Goal: Information Seeking & Learning: Find specific fact

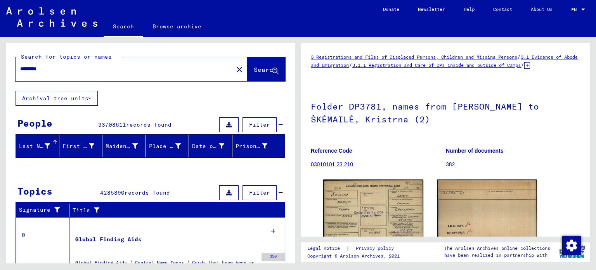
click at [235, 71] on mat-icon "close" at bounding box center [239, 69] width 9 height 9
drag, startPoint x: 196, startPoint y: 69, endPoint x: 220, endPoint y: 70, distance: 24.1
click at [220, 70] on div "******** close" at bounding box center [132, 69] width 232 height 24
click at [235, 70] on mat-icon "close" at bounding box center [239, 69] width 9 height 9
click at [235, 71] on mat-icon "close" at bounding box center [239, 69] width 9 height 9
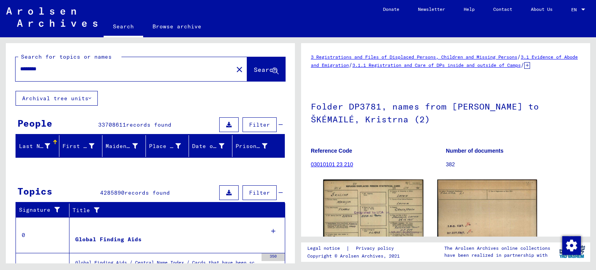
click at [215, 60] on div "******** close" at bounding box center [132, 69] width 232 height 24
click at [235, 68] on mat-icon "close" at bounding box center [239, 69] width 9 height 9
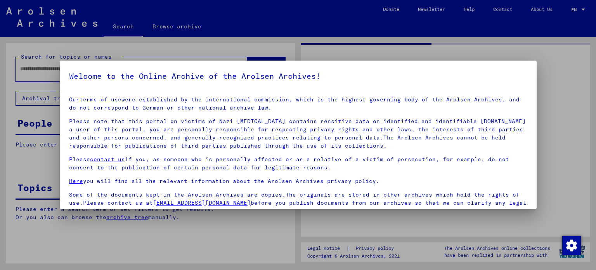
type input "********"
click at [220, 68] on mat-dialog-container "Welcome to the Online Archive of the Arolsen Archives! Our terms of use were es…" at bounding box center [298, 135] width 477 height 148
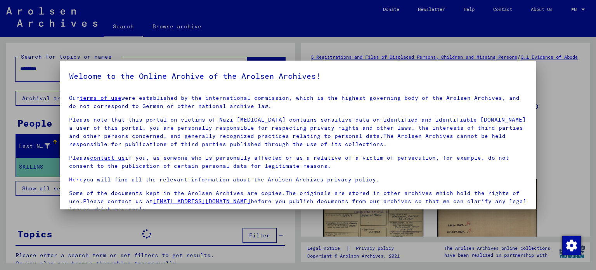
scroll to position [66, 0]
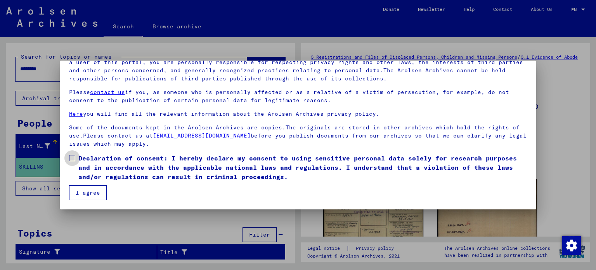
click at [76, 158] on label "Declaration of consent: I hereby declare my consent to using sensitive personal…" at bounding box center [298, 167] width 458 height 28
click at [79, 190] on button "I agree" at bounding box center [88, 192] width 38 height 15
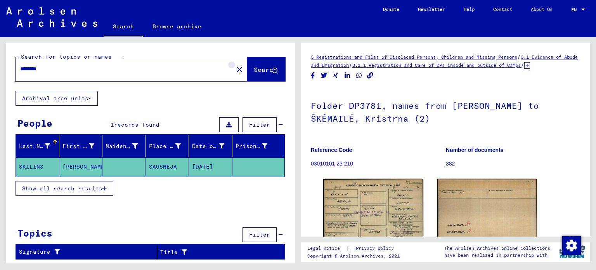
click at [235, 70] on mat-icon "close" at bounding box center [239, 69] width 9 height 9
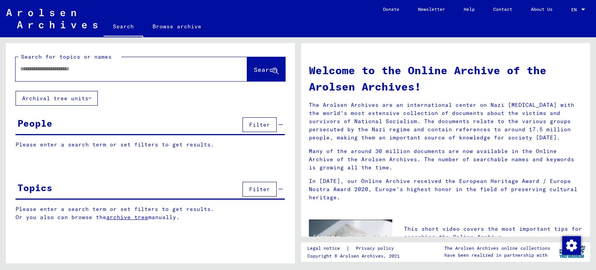
click at [140, 69] on input "text" at bounding box center [122, 69] width 204 height 8
type input "**********"
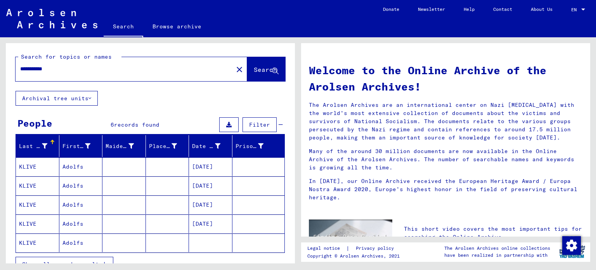
scroll to position [27, 0]
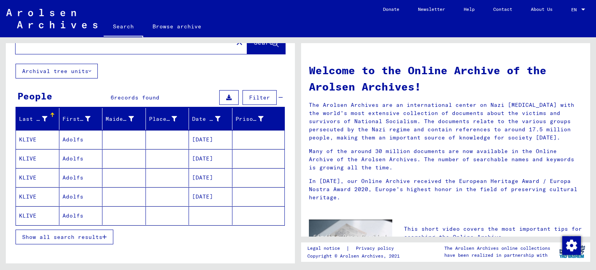
click at [83, 135] on mat-cell "Adolfs" at bounding box center [80, 139] width 43 height 19
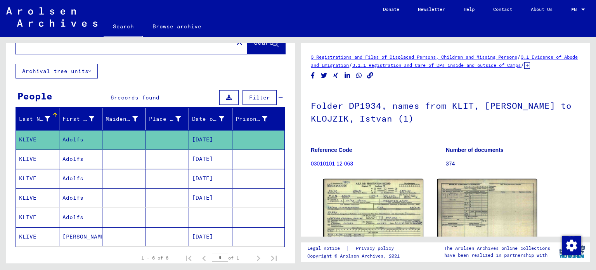
scroll to position [49, 0]
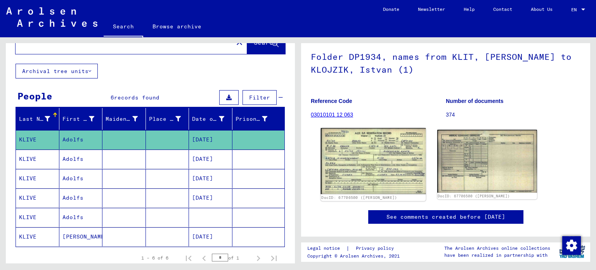
click at [366, 161] on img at bounding box center [373, 161] width 105 height 66
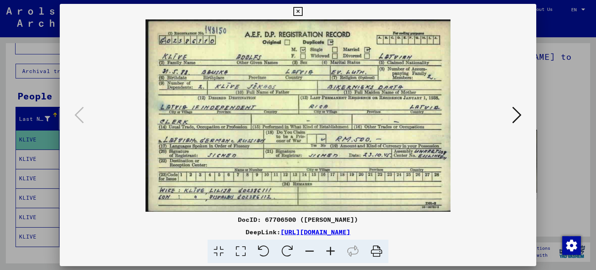
click at [514, 116] on icon at bounding box center [516, 115] width 9 height 19
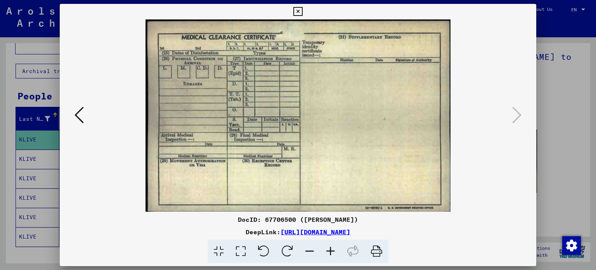
click at [74, 125] on button at bounding box center [79, 115] width 14 height 22
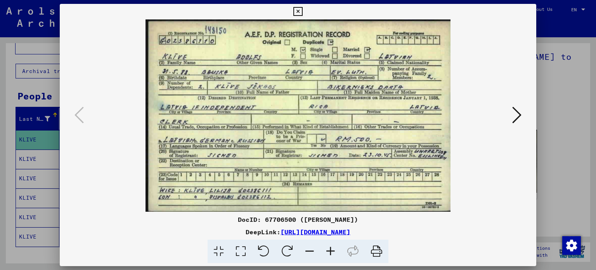
click at [303, 12] on button at bounding box center [298, 12] width 14 height 16
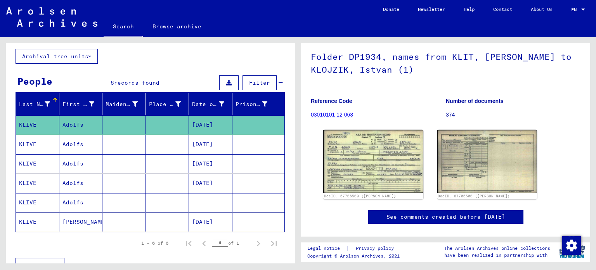
scroll to position [40, 0]
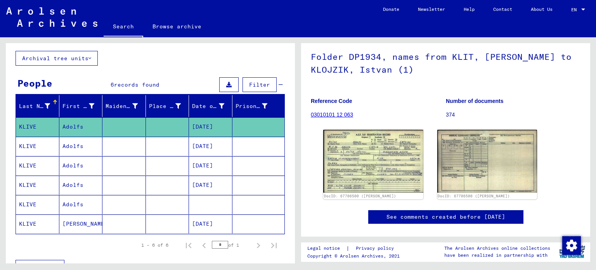
click at [78, 221] on mat-cell "[PERSON_NAME]" at bounding box center [80, 223] width 43 height 19
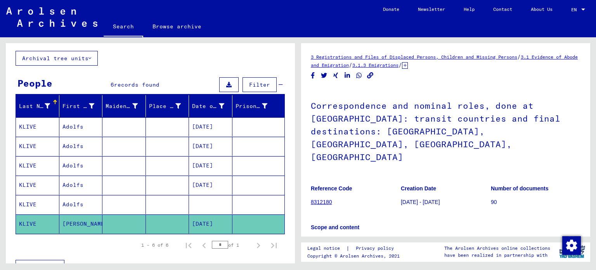
click at [83, 209] on mat-cell "Adolfs" at bounding box center [80, 204] width 43 height 19
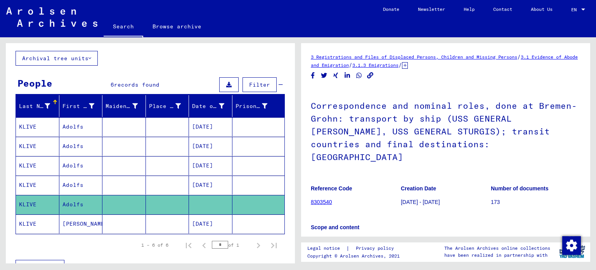
click at [85, 180] on mat-cell "Adolfs" at bounding box center [80, 184] width 43 height 19
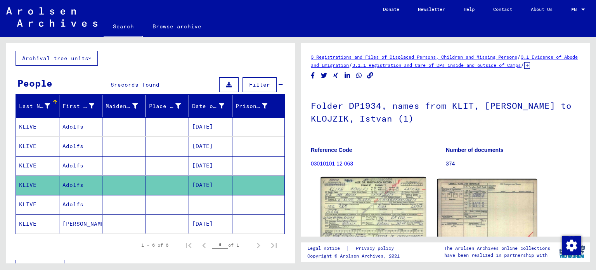
click at [383, 209] on img at bounding box center [373, 210] width 105 height 67
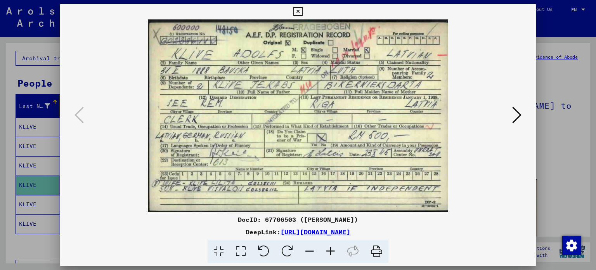
click at [520, 116] on icon at bounding box center [516, 115] width 9 height 19
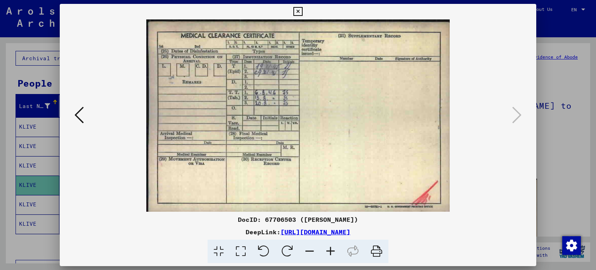
click at [296, 12] on icon at bounding box center [297, 11] width 9 height 9
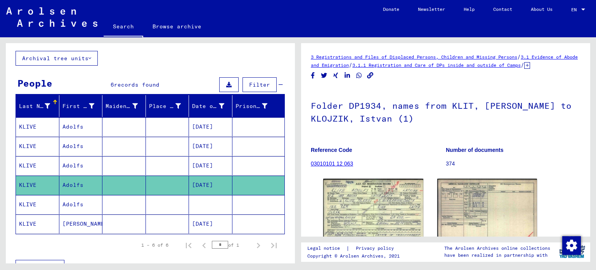
click at [90, 161] on mat-cell "Adolfs" at bounding box center [80, 165] width 43 height 19
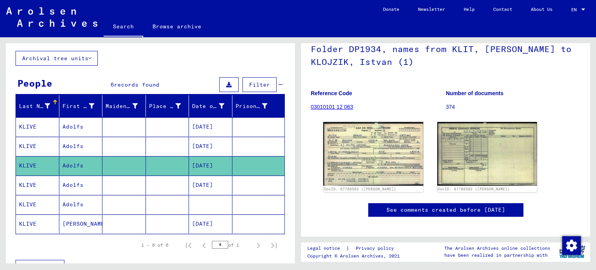
scroll to position [57, 0]
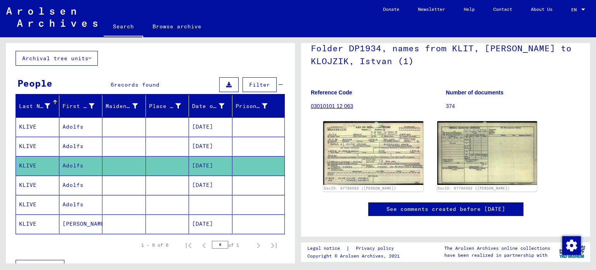
click at [371, 156] on img at bounding box center [373, 153] width 100 height 64
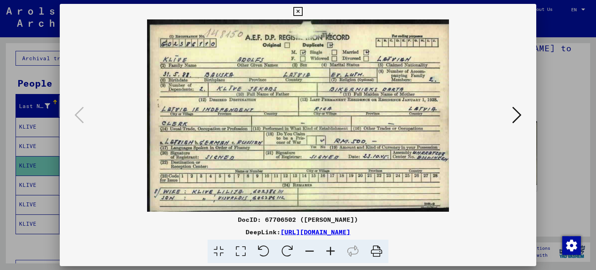
click at [504, 116] on img at bounding box center [298, 115] width 424 height 192
click at [518, 114] on icon at bounding box center [516, 115] width 9 height 19
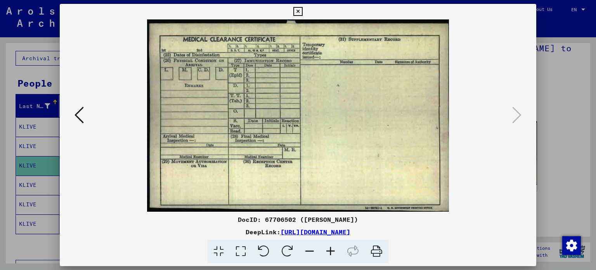
click at [294, 7] on icon at bounding box center [297, 11] width 9 height 9
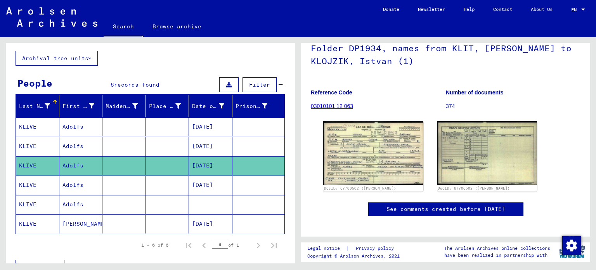
click at [98, 188] on mat-cell "Adolfs" at bounding box center [80, 184] width 43 height 19
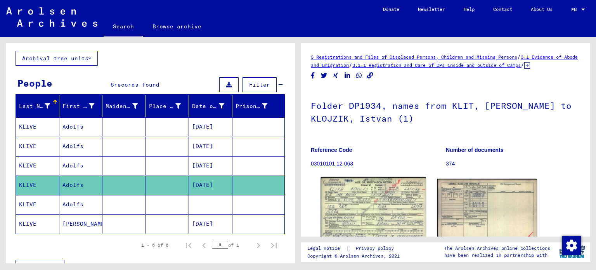
click at [381, 208] on img at bounding box center [373, 210] width 105 height 67
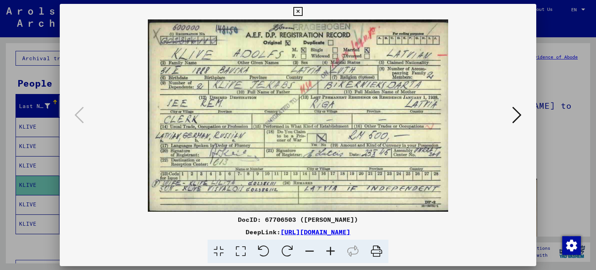
click at [511, 111] on button at bounding box center [517, 115] width 14 height 22
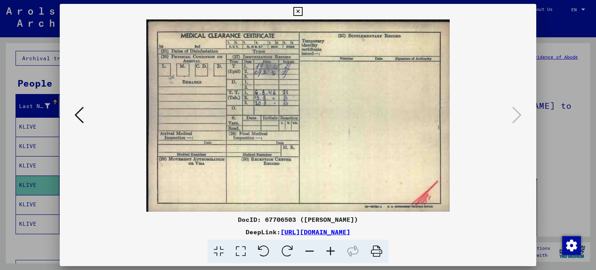
click at [301, 12] on icon at bounding box center [297, 11] width 9 height 9
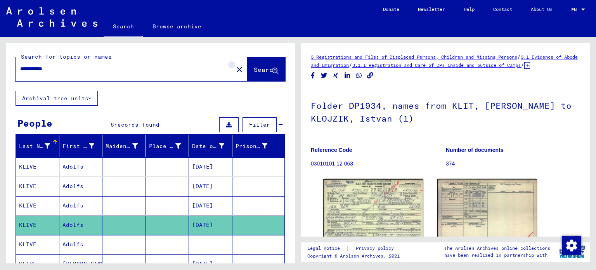
click at [235, 69] on mat-icon "close" at bounding box center [239, 69] width 9 height 9
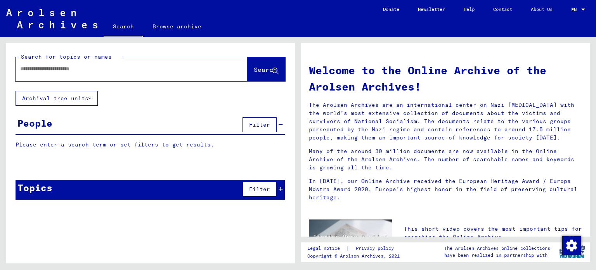
click at [151, 70] on input "text" at bounding box center [122, 69] width 204 height 8
type input "*******"
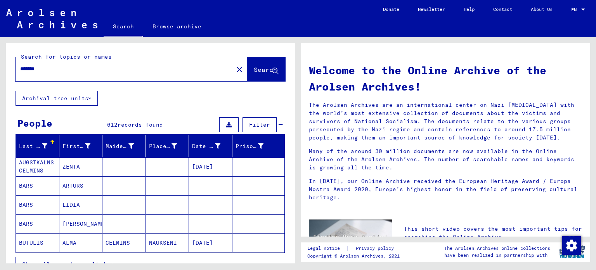
scroll to position [23, 0]
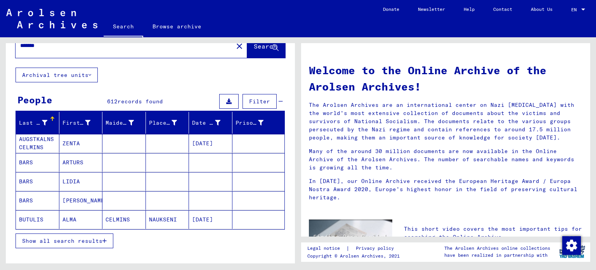
click at [68, 163] on mat-cell "ARTURS" at bounding box center [80, 162] width 43 height 19
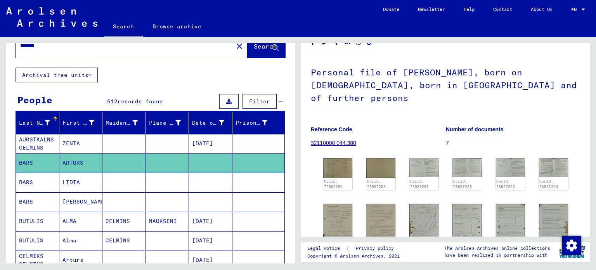
scroll to position [60, 0]
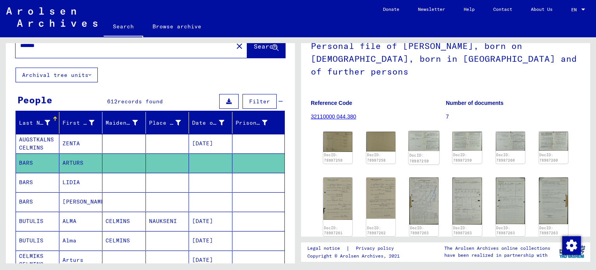
click at [411, 133] on img at bounding box center [424, 141] width 31 height 20
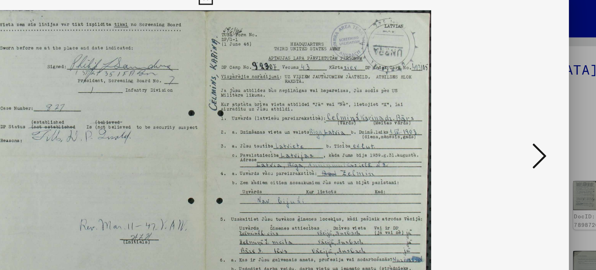
click at [514, 117] on icon at bounding box center [516, 115] width 9 height 19
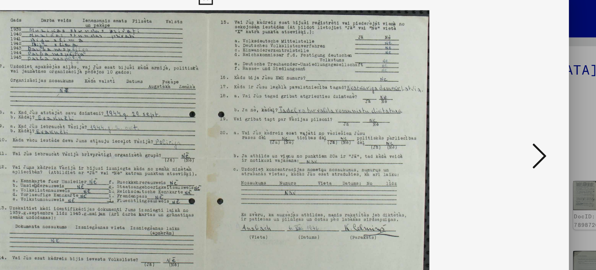
click at [513, 117] on icon at bounding box center [516, 115] width 9 height 19
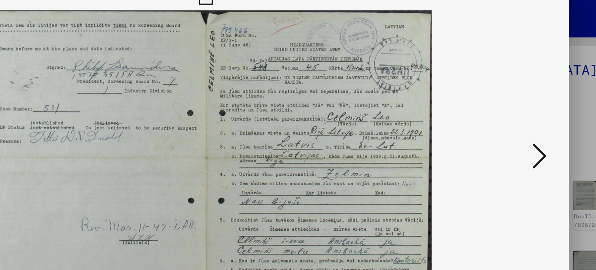
click at [504, 118] on img at bounding box center [298, 115] width 424 height 192
click at [514, 113] on icon at bounding box center [516, 115] width 9 height 19
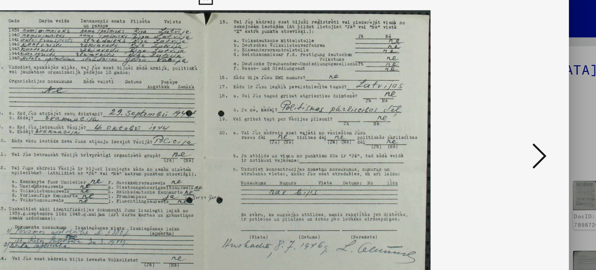
click at [514, 113] on icon at bounding box center [516, 115] width 9 height 19
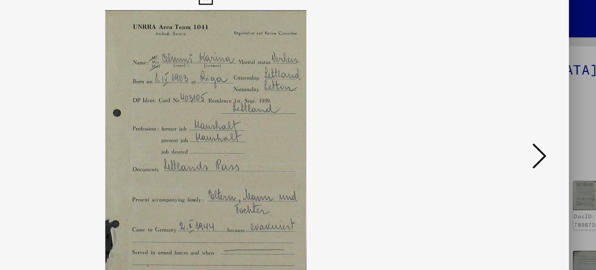
click at [514, 113] on icon at bounding box center [516, 115] width 9 height 19
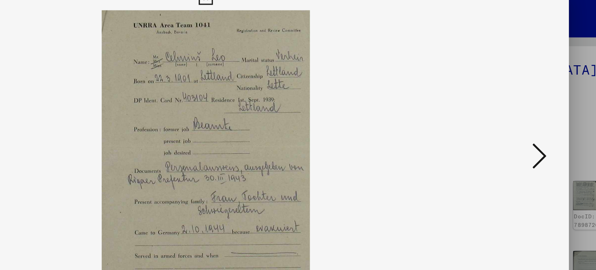
click at [514, 113] on icon at bounding box center [516, 115] width 9 height 19
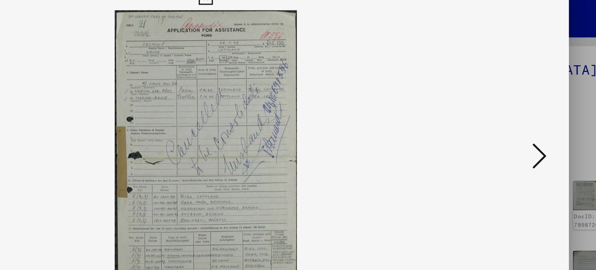
click at [514, 113] on icon at bounding box center [516, 115] width 9 height 19
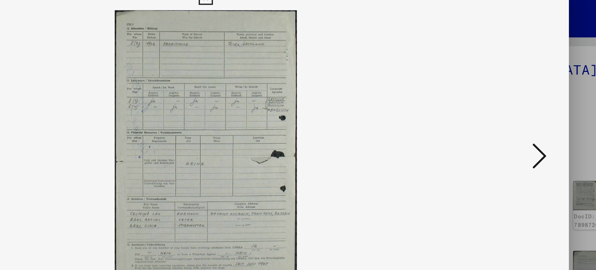
click at [514, 113] on icon at bounding box center [516, 115] width 9 height 19
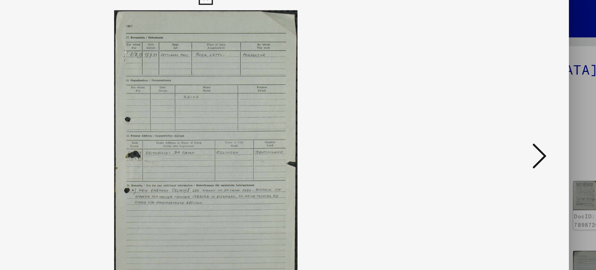
click at [514, 113] on icon at bounding box center [516, 115] width 9 height 19
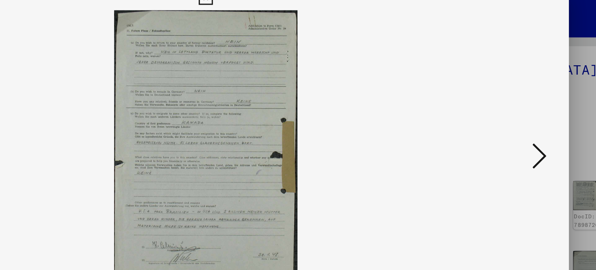
click at [517, 113] on icon at bounding box center [516, 115] width 9 height 19
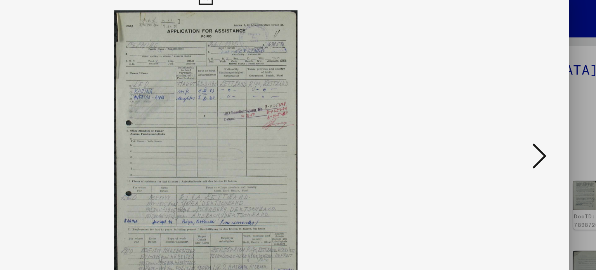
click at [517, 113] on icon at bounding box center [516, 115] width 9 height 19
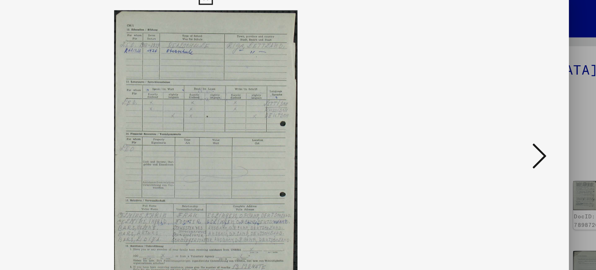
click at [517, 113] on icon at bounding box center [516, 115] width 9 height 19
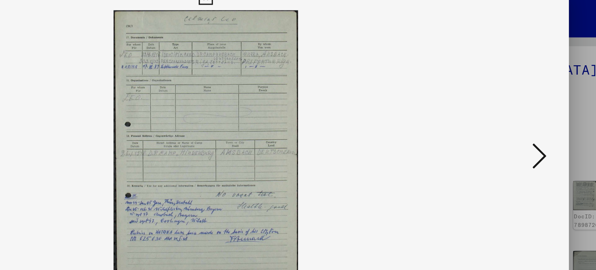
click at [517, 113] on icon at bounding box center [516, 115] width 9 height 19
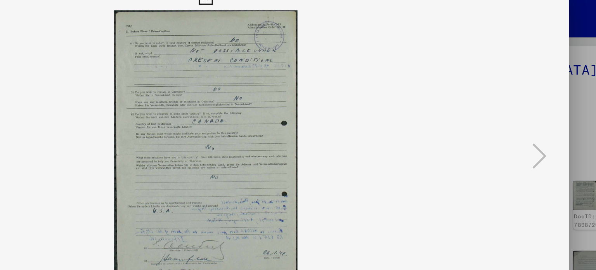
click at [297, 14] on icon at bounding box center [297, 11] width 9 height 9
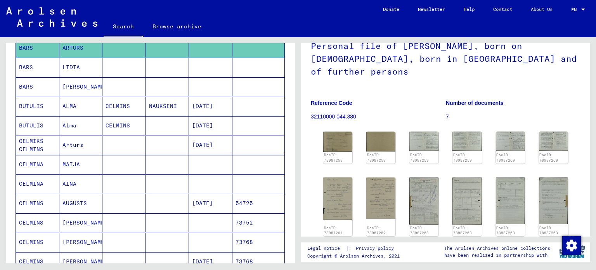
scroll to position [139, 0]
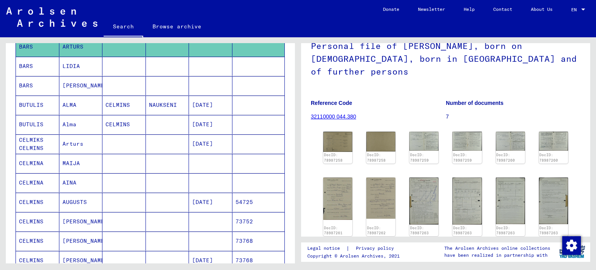
click at [81, 199] on mat-cell "AUGUSTS" at bounding box center [80, 201] width 43 height 19
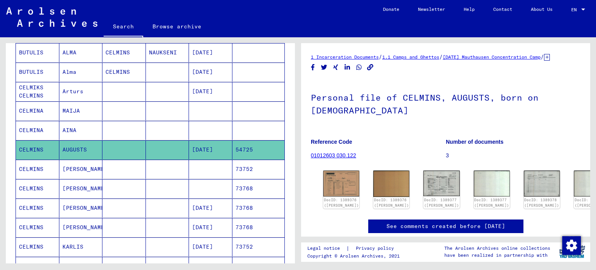
scroll to position [196, 0]
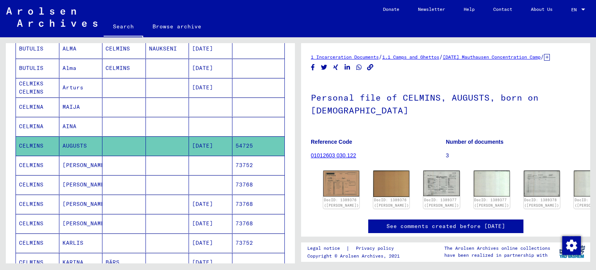
click at [80, 199] on mat-cell "[PERSON_NAME]" at bounding box center [80, 203] width 43 height 19
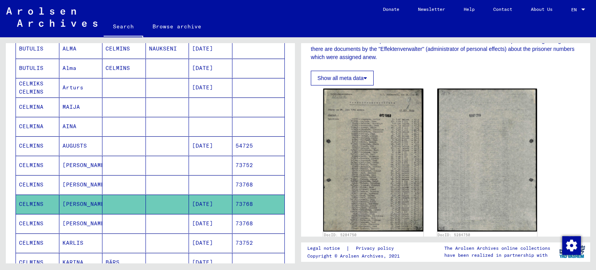
scroll to position [163, 0]
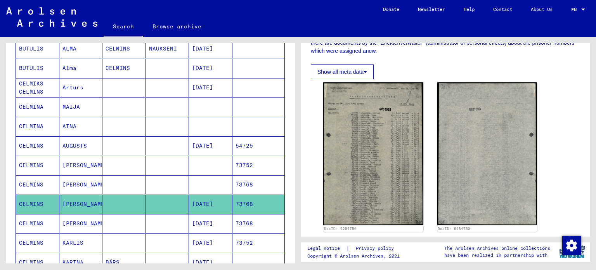
click at [82, 226] on mat-cell "[PERSON_NAME]" at bounding box center [80, 223] width 43 height 19
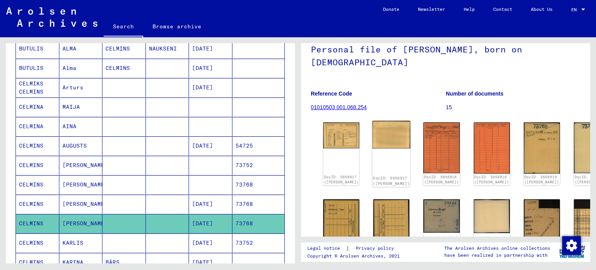
scroll to position [50, 0]
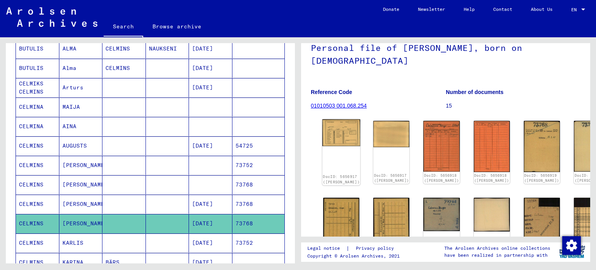
click at [338, 141] on img at bounding box center [341, 132] width 38 height 27
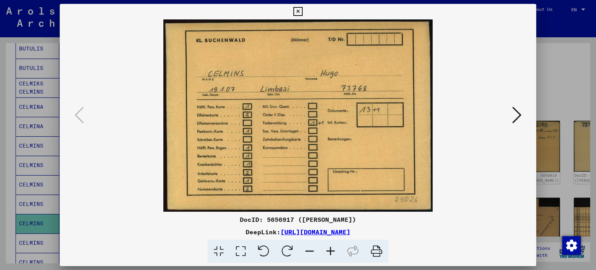
click at [523, 111] on button at bounding box center [517, 115] width 14 height 22
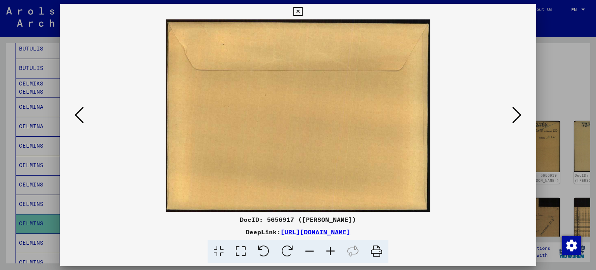
click at [523, 111] on button at bounding box center [517, 115] width 14 height 22
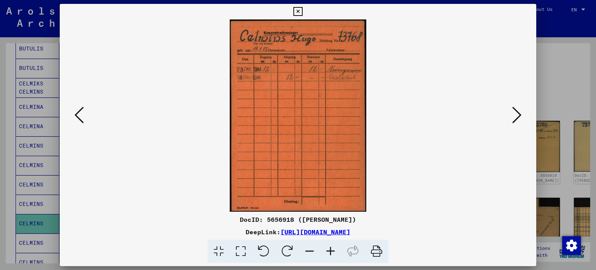
click at [523, 111] on button at bounding box center [517, 115] width 14 height 22
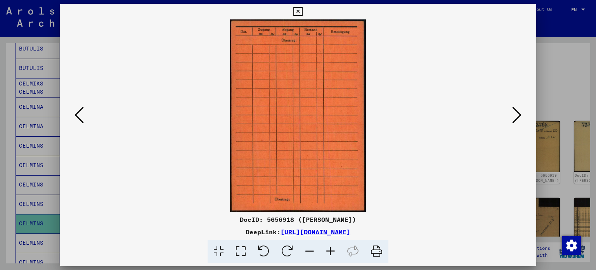
click at [523, 111] on button at bounding box center [517, 115] width 14 height 22
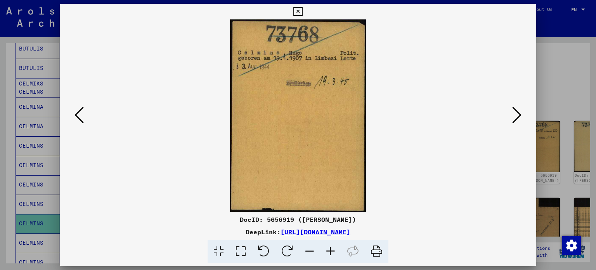
click at [523, 111] on button at bounding box center [517, 115] width 14 height 22
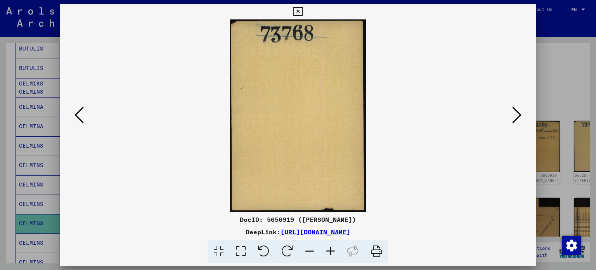
click at [523, 111] on button at bounding box center [517, 115] width 14 height 22
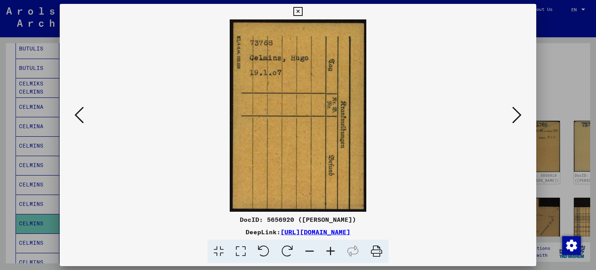
click at [523, 111] on button at bounding box center [517, 115] width 14 height 22
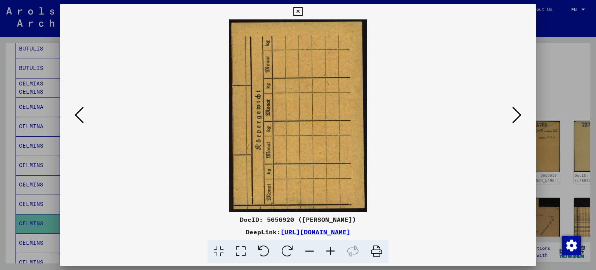
click at [523, 111] on button at bounding box center [517, 115] width 14 height 22
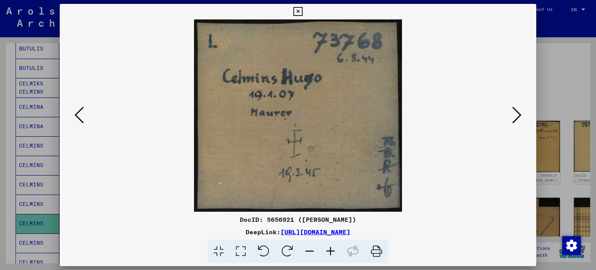
click at [523, 111] on button at bounding box center [517, 115] width 14 height 22
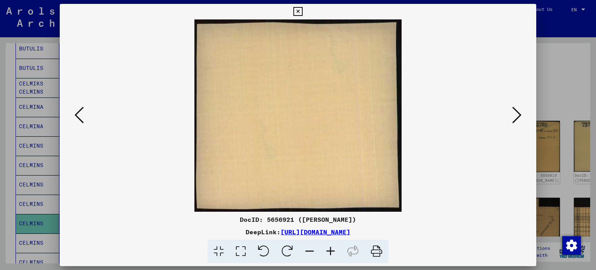
click at [523, 111] on button at bounding box center [517, 115] width 14 height 22
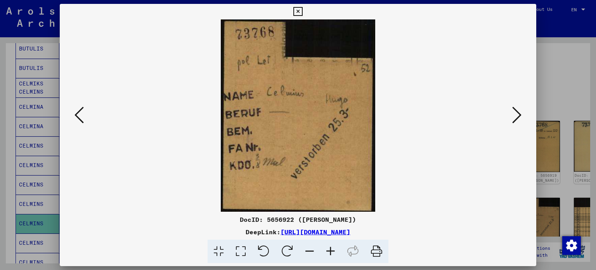
click at [523, 111] on button at bounding box center [517, 115] width 14 height 22
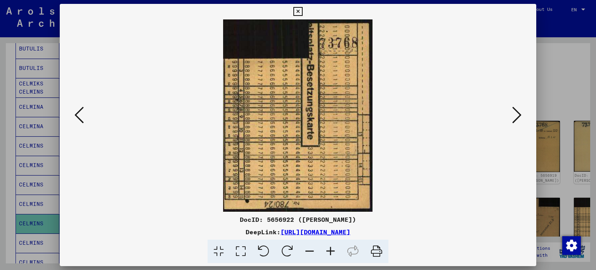
click at [523, 111] on button at bounding box center [517, 115] width 14 height 22
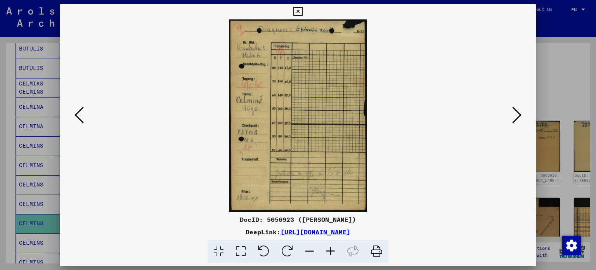
click at [523, 111] on button at bounding box center [517, 115] width 14 height 22
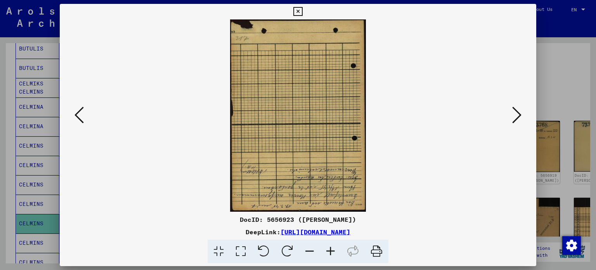
click at [523, 111] on button at bounding box center [517, 115] width 14 height 22
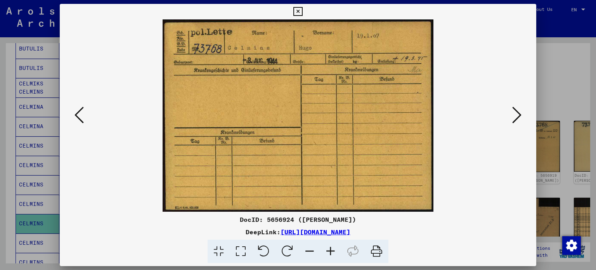
click at [523, 111] on button at bounding box center [517, 115] width 14 height 22
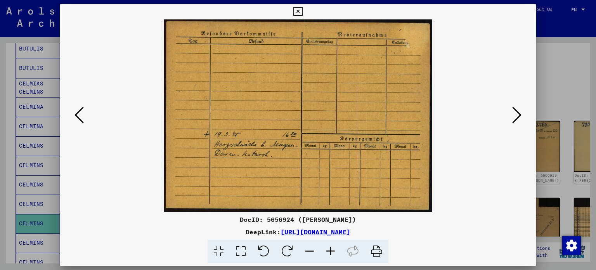
click at [523, 111] on button at bounding box center [517, 115] width 14 height 22
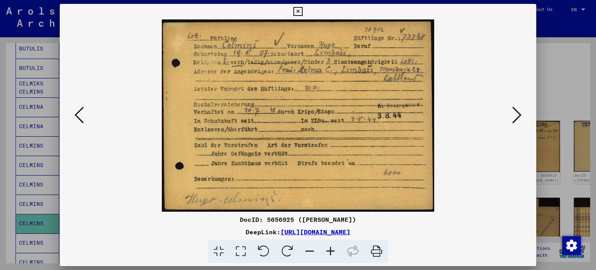
click at [523, 111] on button at bounding box center [517, 115] width 14 height 22
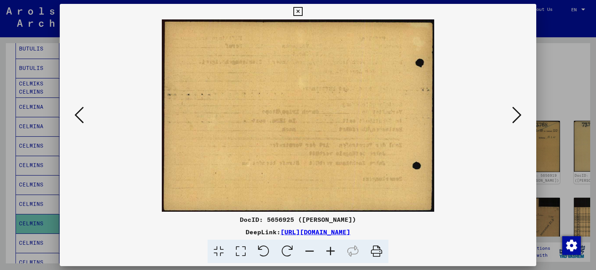
click at [523, 111] on button at bounding box center [517, 115] width 14 height 22
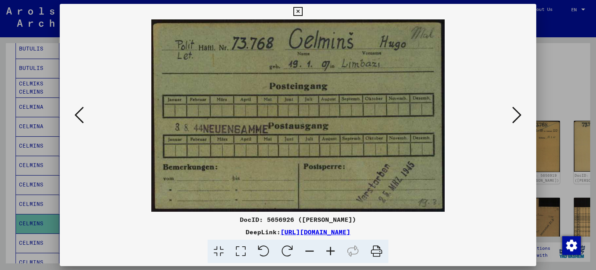
click at [523, 111] on button at bounding box center [517, 115] width 14 height 22
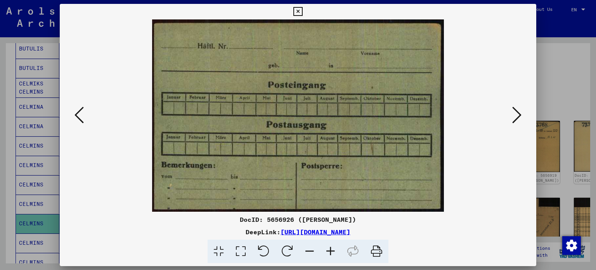
click at [523, 111] on button at bounding box center [517, 115] width 14 height 22
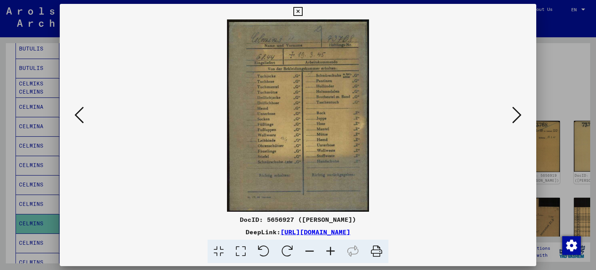
click at [523, 111] on button at bounding box center [517, 115] width 14 height 22
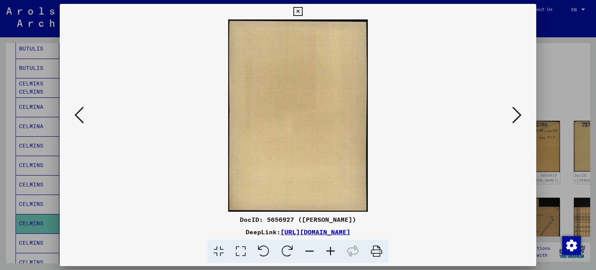
click at [523, 111] on button at bounding box center [517, 115] width 14 height 22
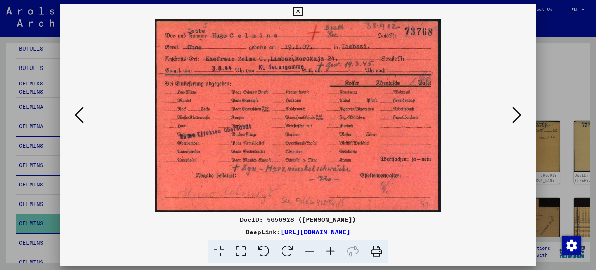
click at [516, 113] on icon at bounding box center [516, 115] width 9 height 19
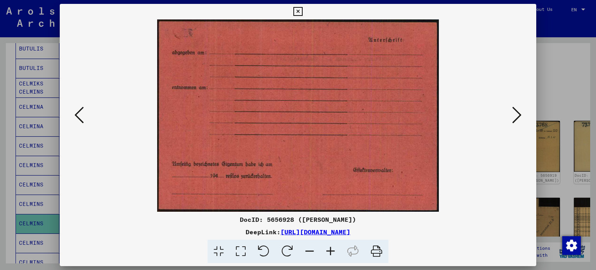
click at [516, 113] on icon at bounding box center [516, 115] width 9 height 19
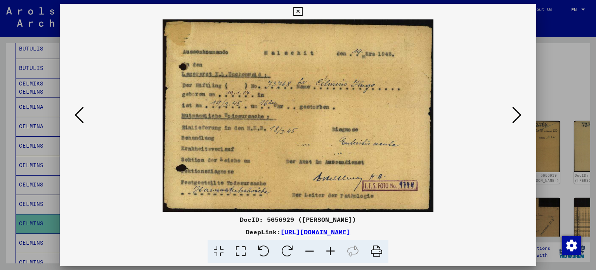
click at [516, 113] on icon at bounding box center [516, 115] width 9 height 19
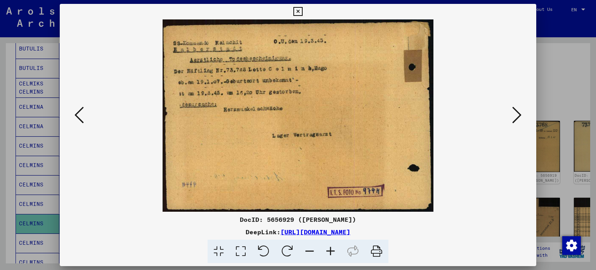
click at [516, 113] on icon at bounding box center [516, 115] width 9 height 19
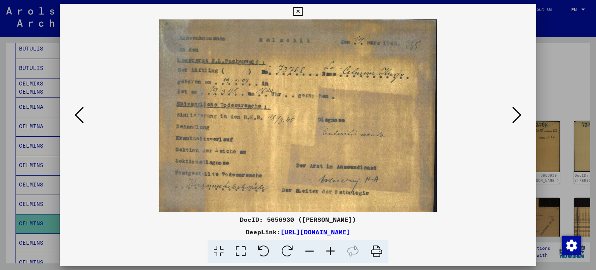
click at [517, 110] on icon at bounding box center [516, 115] width 9 height 19
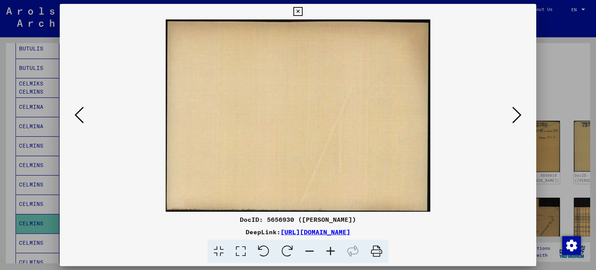
click at [517, 110] on icon at bounding box center [516, 115] width 9 height 19
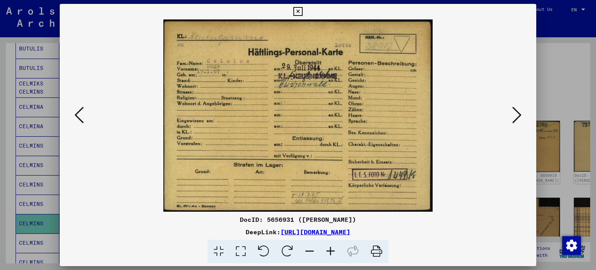
click at [517, 110] on icon at bounding box center [516, 115] width 9 height 19
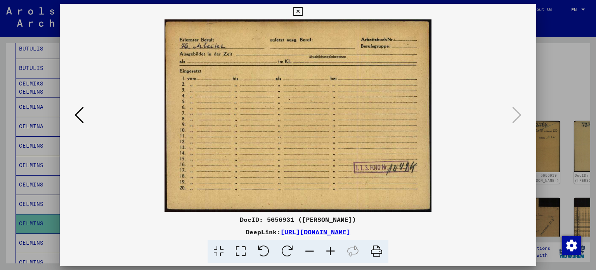
click at [298, 10] on icon at bounding box center [297, 11] width 9 height 9
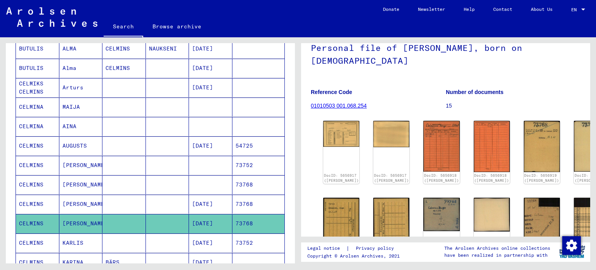
click at [93, 239] on mat-cell "KARLIS" at bounding box center [80, 242] width 43 height 19
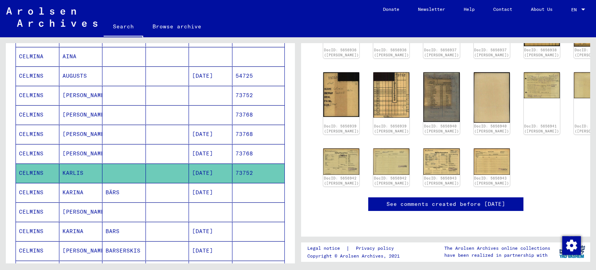
scroll to position [267, 0]
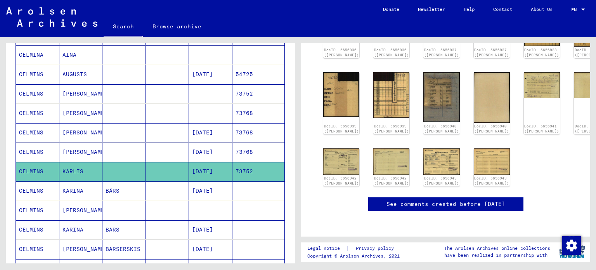
click at [73, 191] on mat-cell "KARINA" at bounding box center [80, 190] width 43 height 19
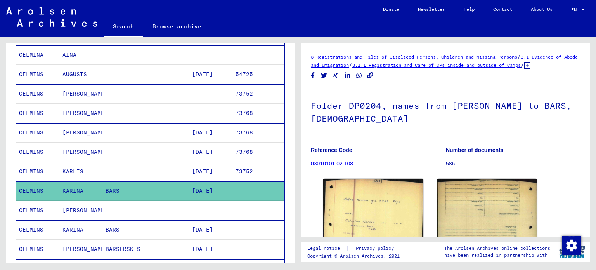
click at [88, 207] on mat-cell "[PERSON_NAME]" at bounding box center [80, 210] width 43 height 19
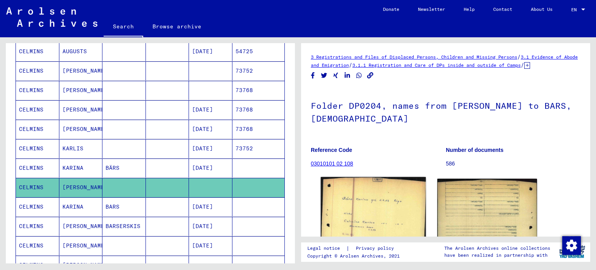
scroll to position [129, 0]
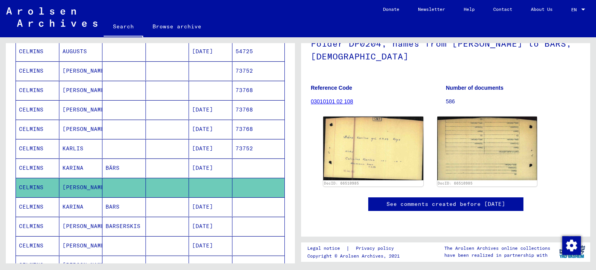
click at [79, 200] on mat-cell "KARINA" at bounding box center [80, 206] width 43 height 19
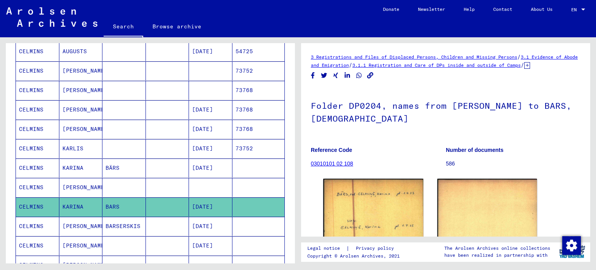
scroll to position [36, 0]
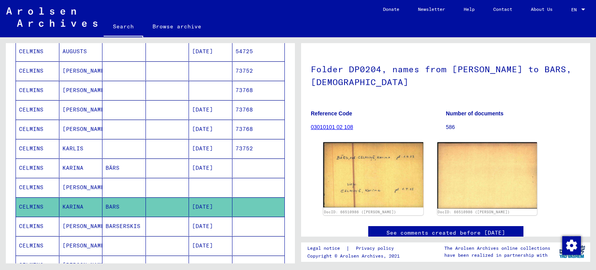
click at [92, 225] on mat-cell "[PERSON_NAME]" at bounding box center [80, 225] width 43 height 19
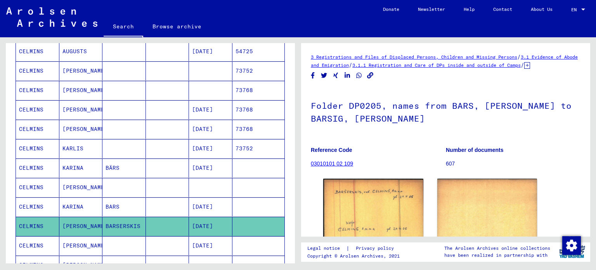
click at [84, 239] on mat-cell "[PERSON_NAME]" at bounding box center [80, 245] width 43 height 19
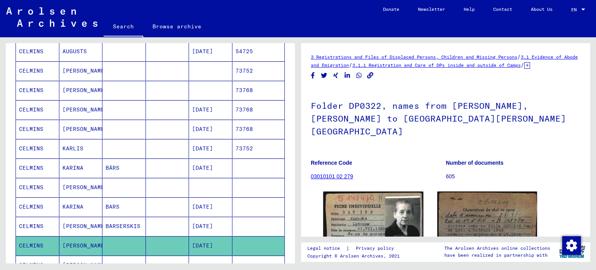
scroll to position [47, 0]
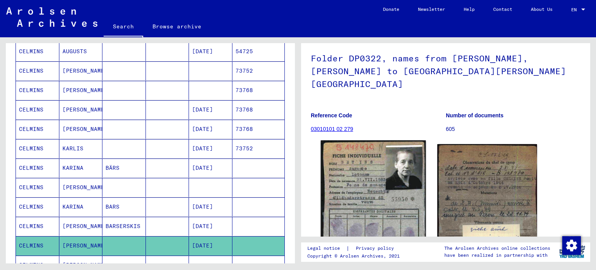
click at [377, 171] on img at bounding box center [373, 214] width 105 height 149
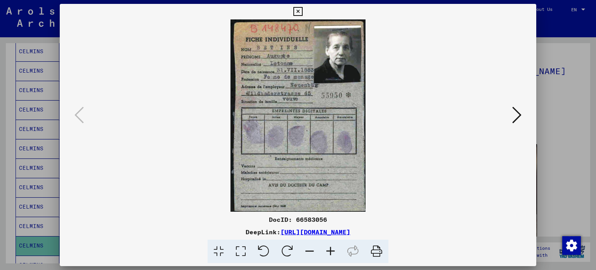
click at [518, 115] on icon at bounding box center [516, 115] width 9 height 19
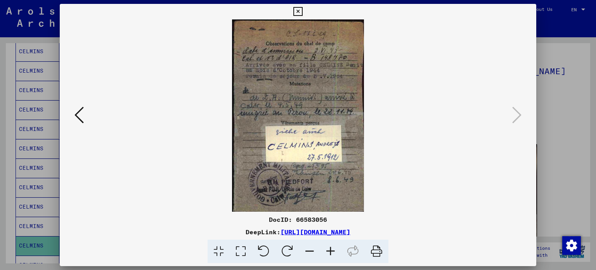
click at [297, 9] on icon at bounding box center [297, 11] width 9 height 9
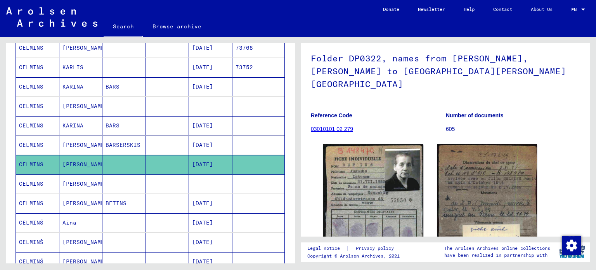
scroll to position [374, 0]
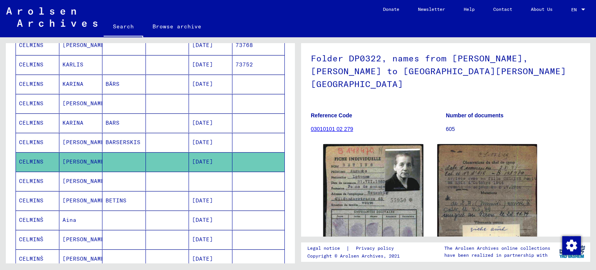
click at [80, 181] on mat-cell "[PERSON_NAME]" at bounding box center [80, 180] width 43 height 19
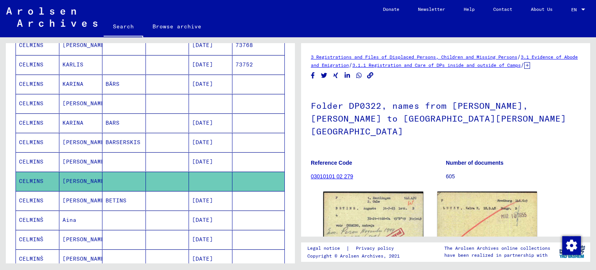
scroll to position [81, 0]
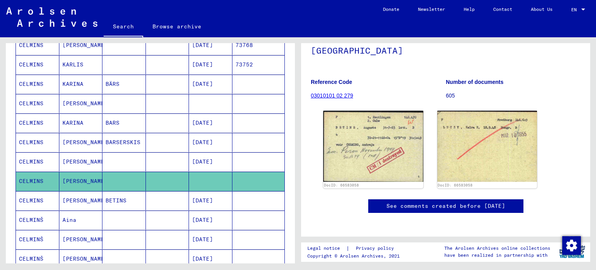
click at [64, 204] on mat-cell "[PERSON_NAME]" at bounding box center [80, 200] width 43 height 19
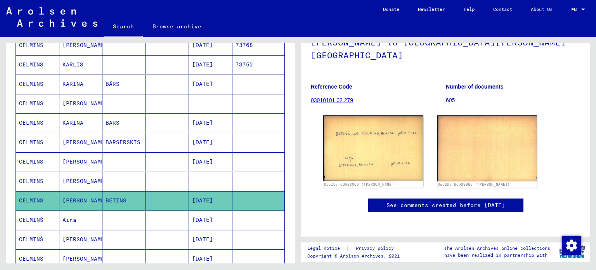
scroll to position [79, 0]
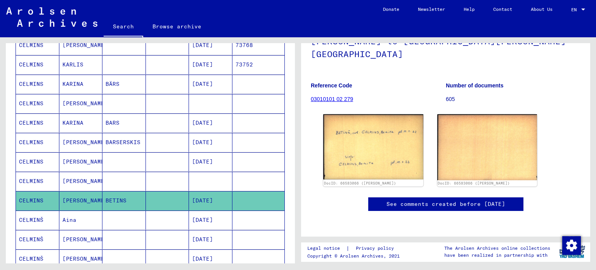
click at [89, 217] on mat-cell "Aina" at bounding box center [80, 219] width 43 height 19
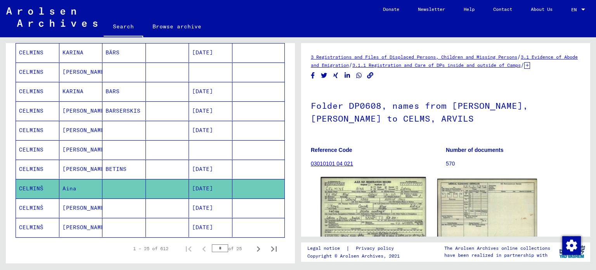
click at [371, 203] on img at bounding box center [373, 210] width 105 height 66
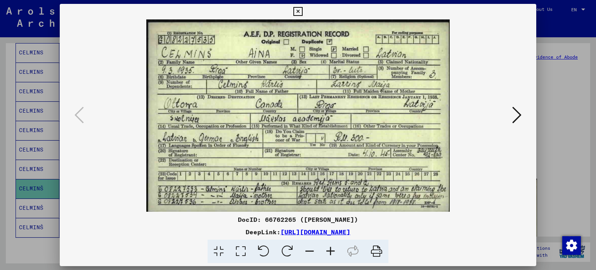
click at [516, 115] on icon at bounding box center [516, 115] width 9 height 19
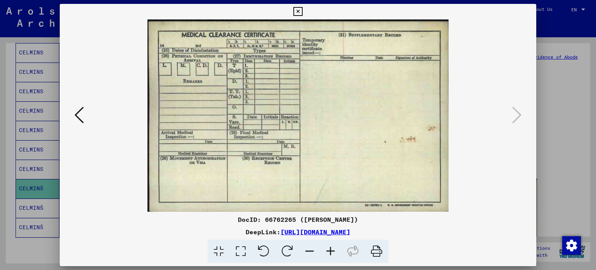
click at [300, 12] on icon at bounding box center [297, 11] width 9 height 9
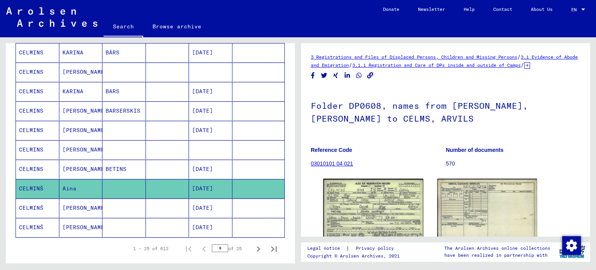
click at [84, 208] on mat-cell "[PERSON_NAME]" at bounding box center [80, 207] width 43 height 19
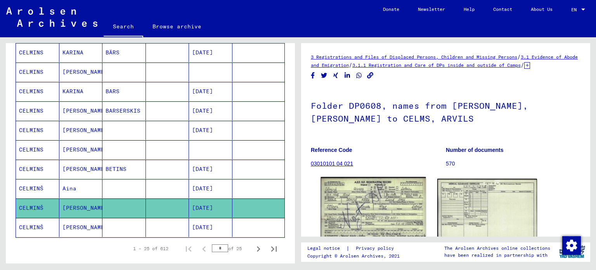
scroll to position [45, 0]
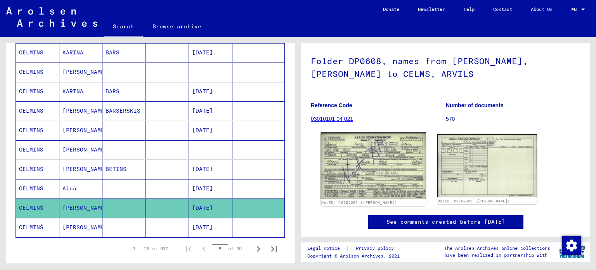
click at [372, 186] on img at bounding box center [373, 165] width 105 height 67
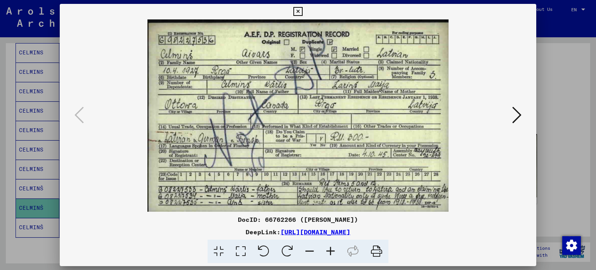
click at [514, 119] on icon at bounding box center [516, 115] width 9 height 19
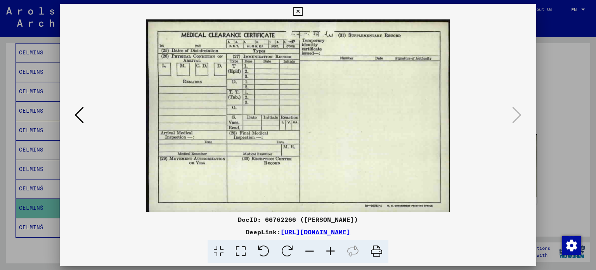
click at [296, 6] on button at bounding box center [298, 12] width 14 height 16
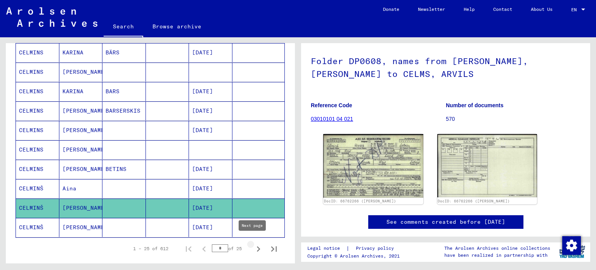
click at [253, 243] on icon "Next page" at bounding box center [258, 248] width 11 height 11
type input "*"
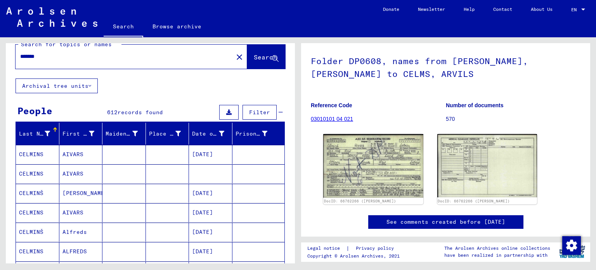
scroll to position [9, 0]
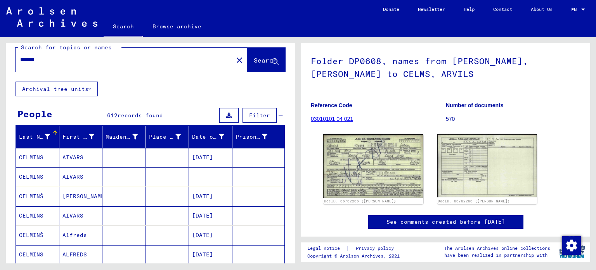
click at [69, 161] on mat-cell "AIVARS" at bounding box center [80, 157] width 43 height 19
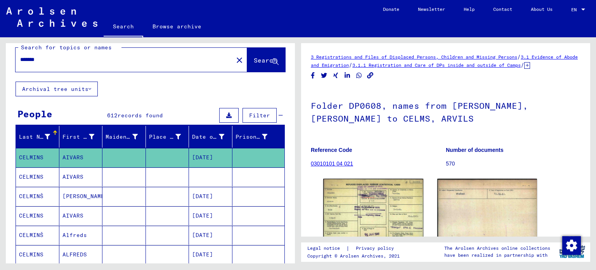
scroll to position [53, 0]
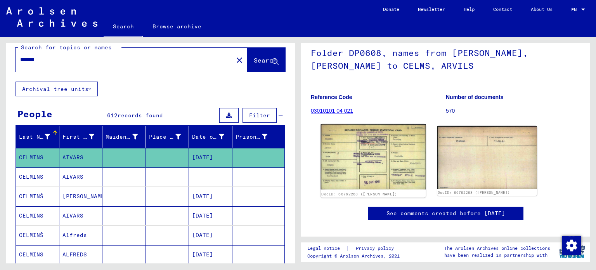
click at [378, 154] on img at bounding box center [373, 156] width 105 height 65
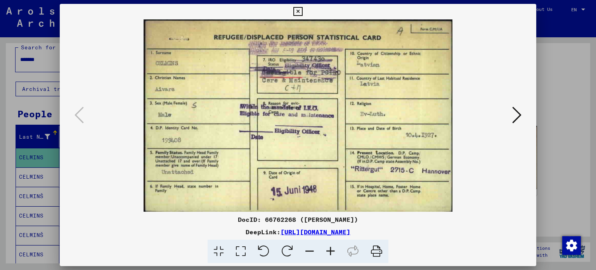
click at [511, 116] on button at bounding box center [517, 115] width 14 height 22
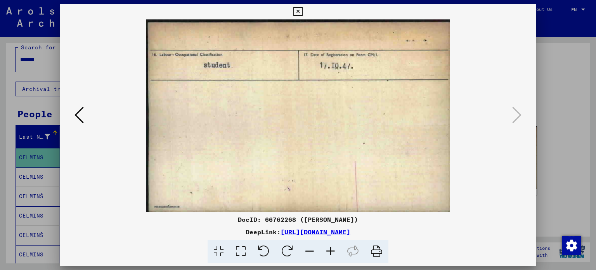
click at [298, 9] on icon at bounding box center [297, 11] width 9 height 9
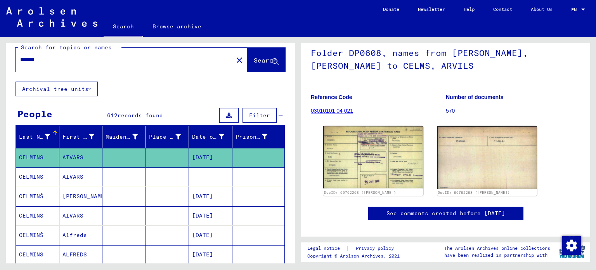
click at [93, 175] on mat-cell "AIVARS" at bounding box center [80, 176] width 43 height 19
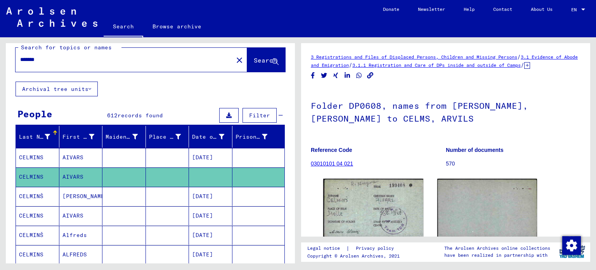
click at [69, 195] on mat-cell "[PERSON_NAME]" at bounding box center [80, 196] width 43 height 19
